Goal: Find specific page/section: Find specific page/section

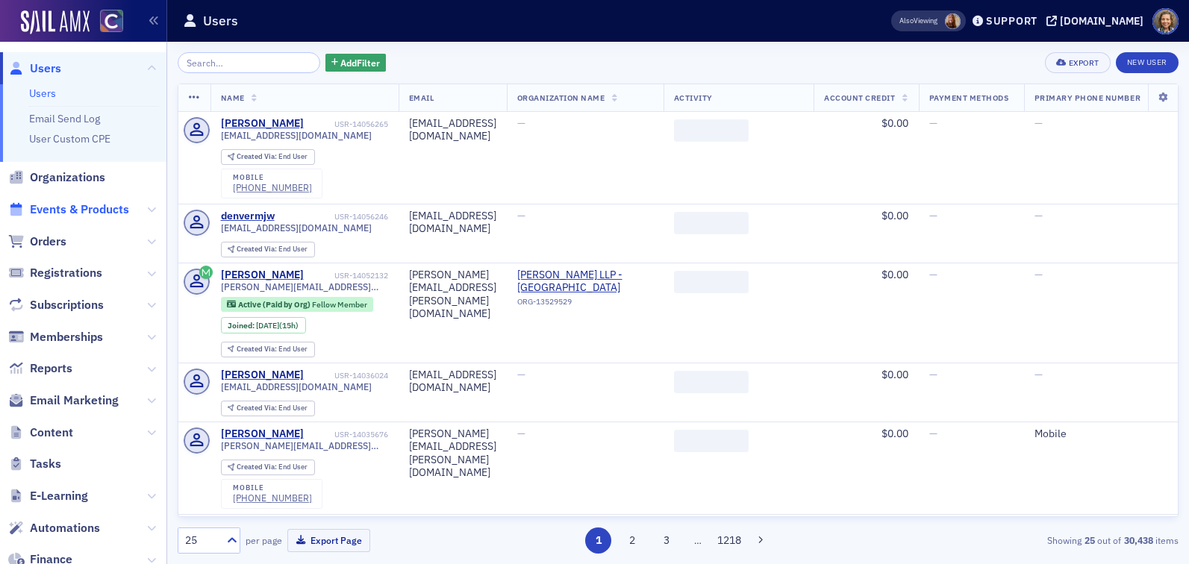
click at [82, 212] on span "Events & Products" at bounding box center [79, 209] width 99 height 16
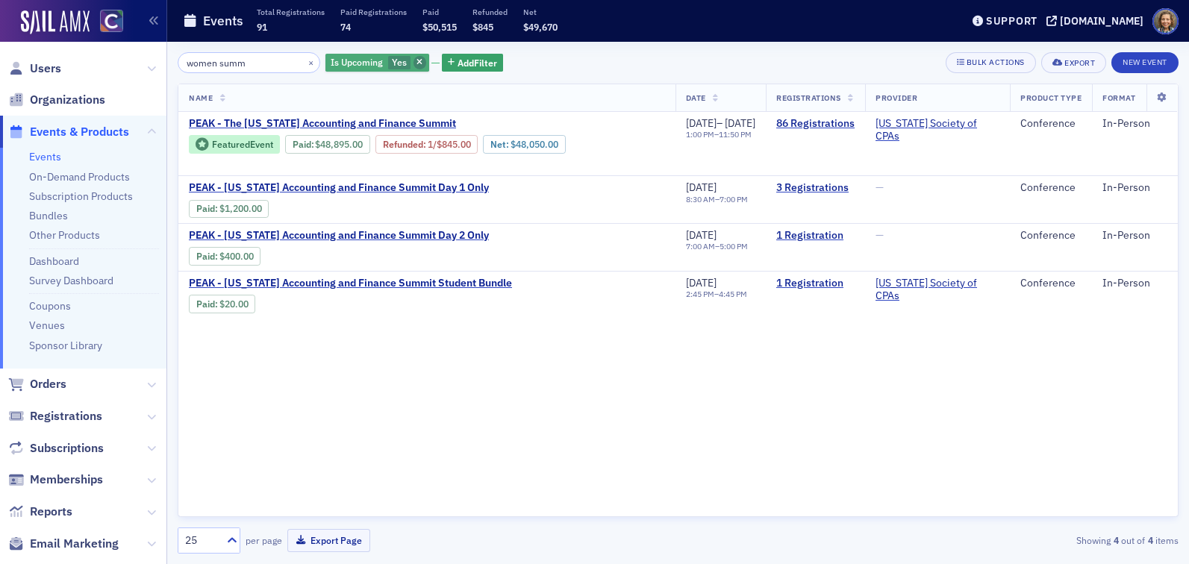
type input "women summ"
click at [416, 59] on icon "button" at bounding box center [419, 63] width 6 height 8
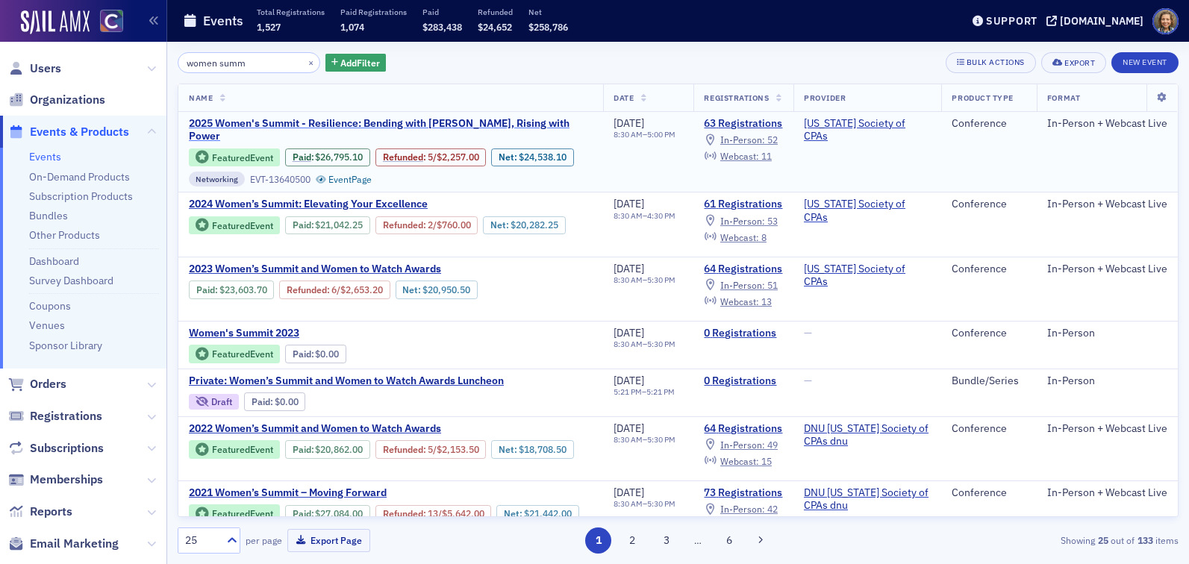
click at [424, 120] on span "2025 Women's Summit - Resilience: Bending with [PERSON_NAME], Rising with Power" at bounding box center [391, 130] width 404 height 26
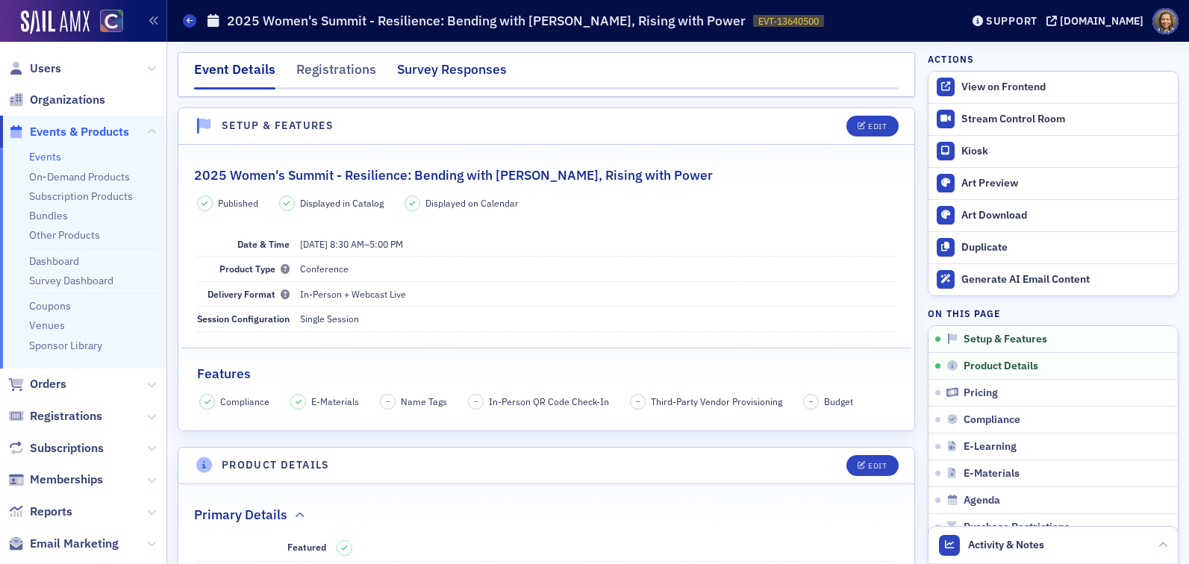
click at [431, 78] on div "Survey Responses" at bounding box center [452, 74] width 110 height 28
